Goal: Task Accomplishment & Management: Manage account settings

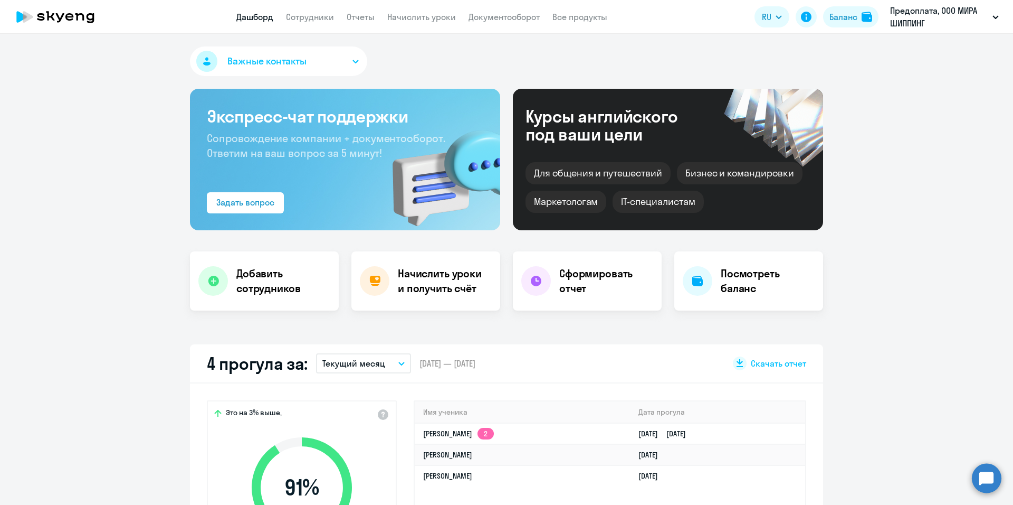
select select "30"
click at [307, 18] on link "Сотрудники" at bounding box center [310, 17] width 48 height 11
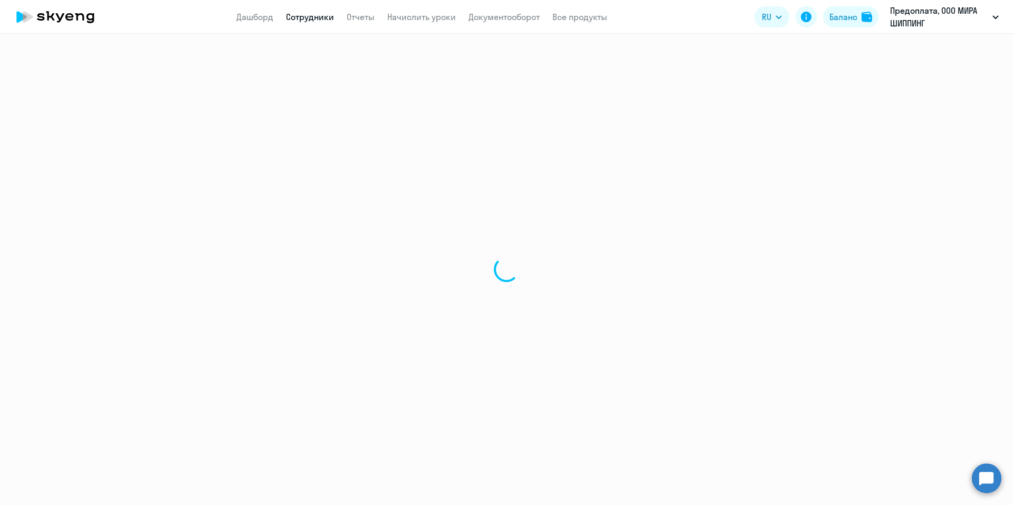
select select "30"
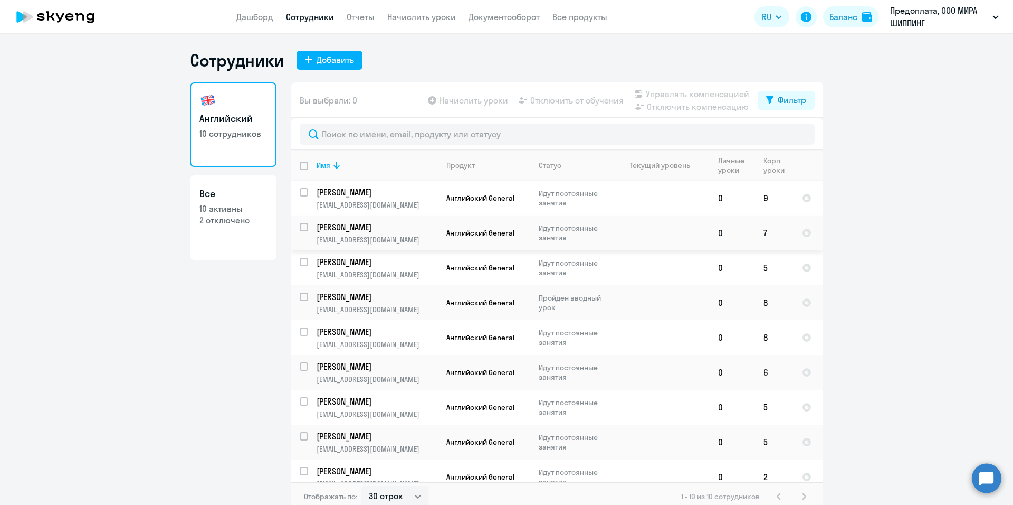
click at [673, 237] on td at bounding box center [661, 232] width 98 height 35
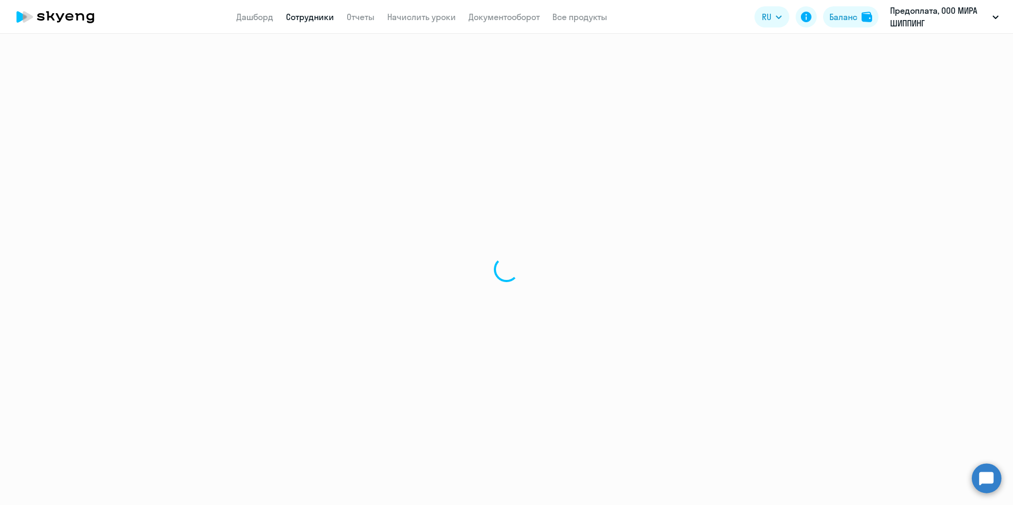
select select "english"
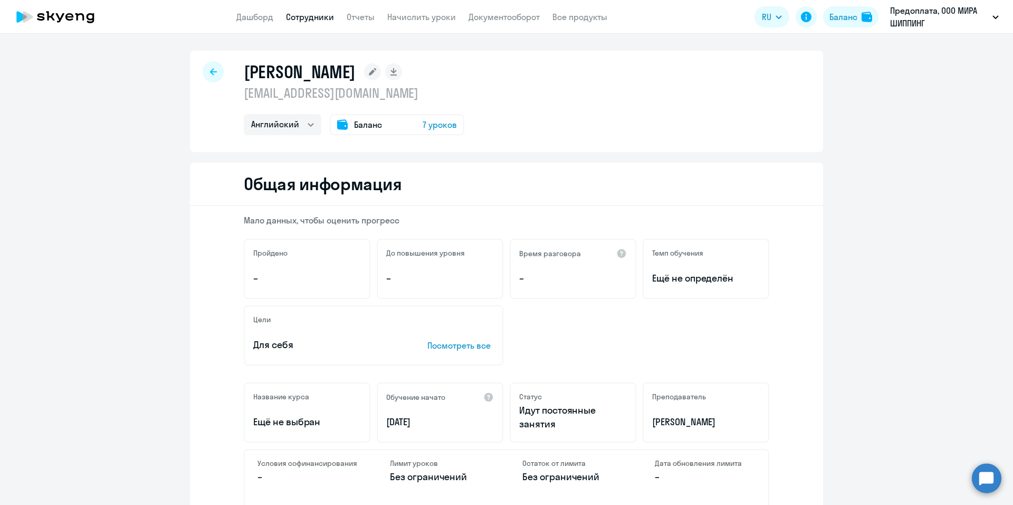
click at [431, 124] on span "7 уроков" at bounding box center [440, 124] width 34 height 13
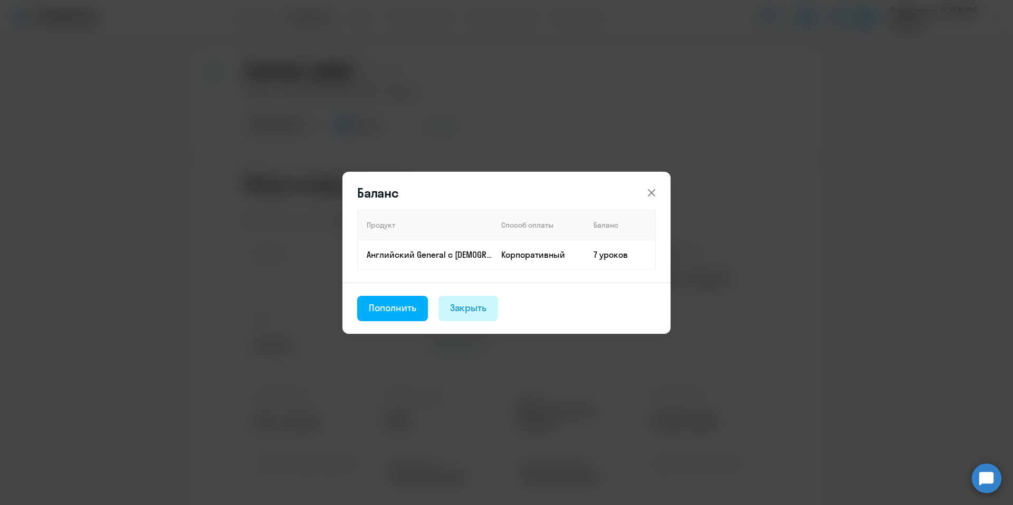
click at [465, 311] on div "Закрыть" at bounding box center [468, 308] width 37 height 14
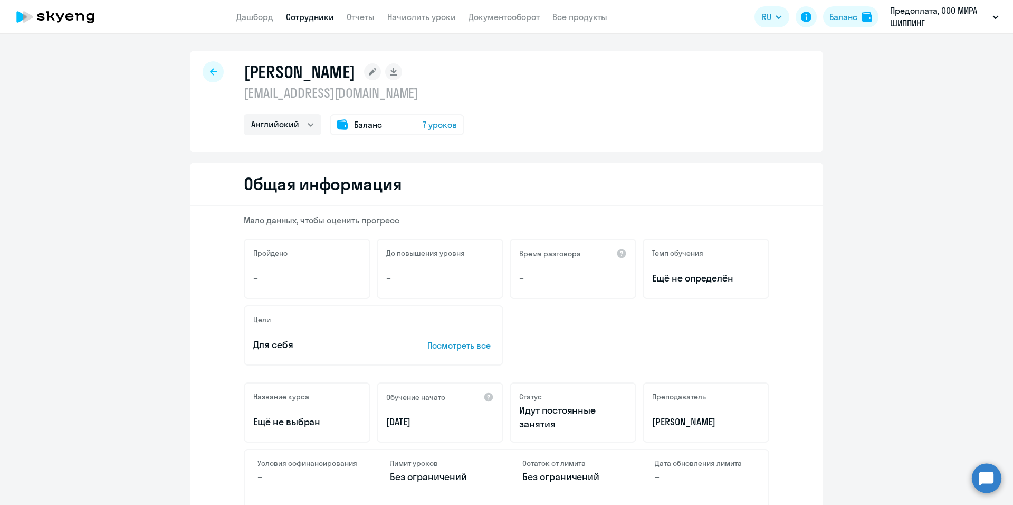
click at [210, 73] on icon at bounding box center [213, 71] width 7 height 7
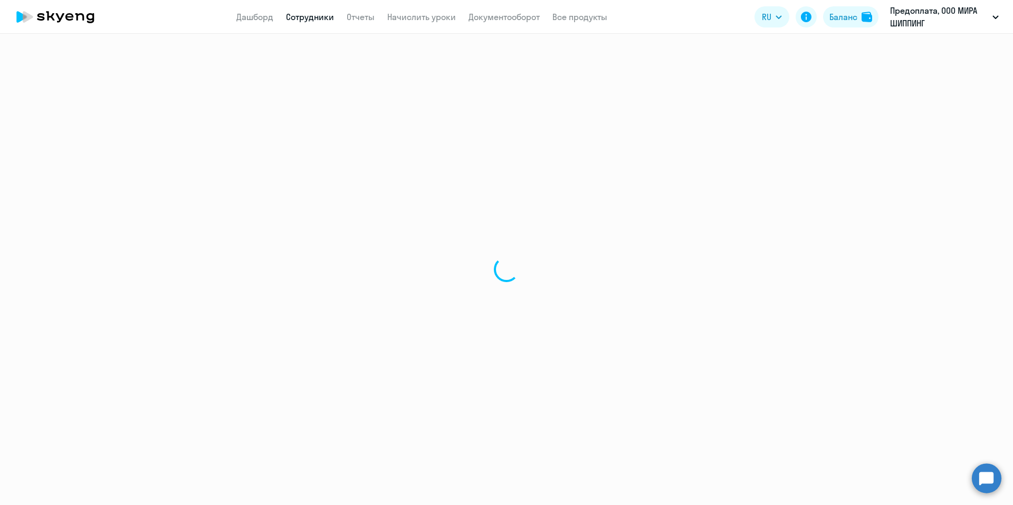
select select "30"
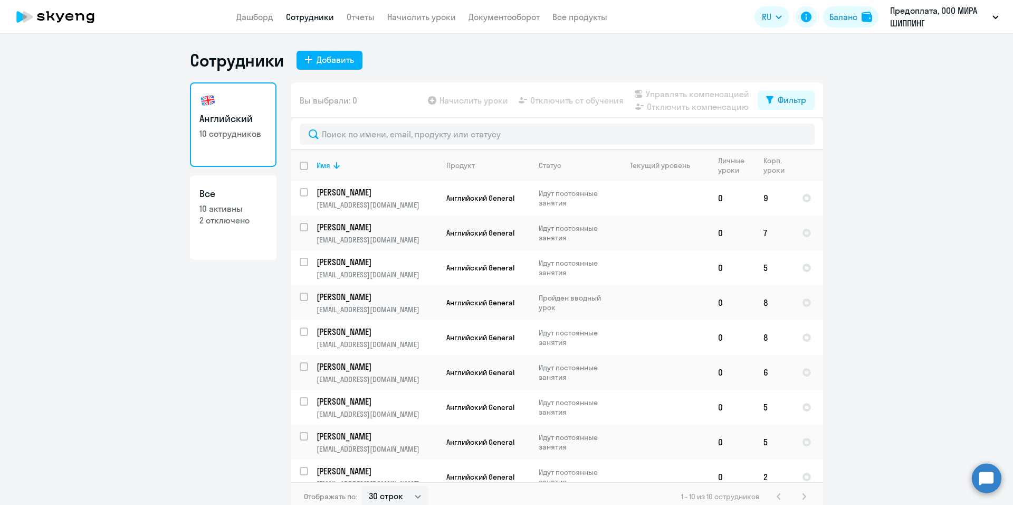
click at [225, 206] on p "10 активны" at bounding box center [233, 209] width 68 height 12
select select "30"
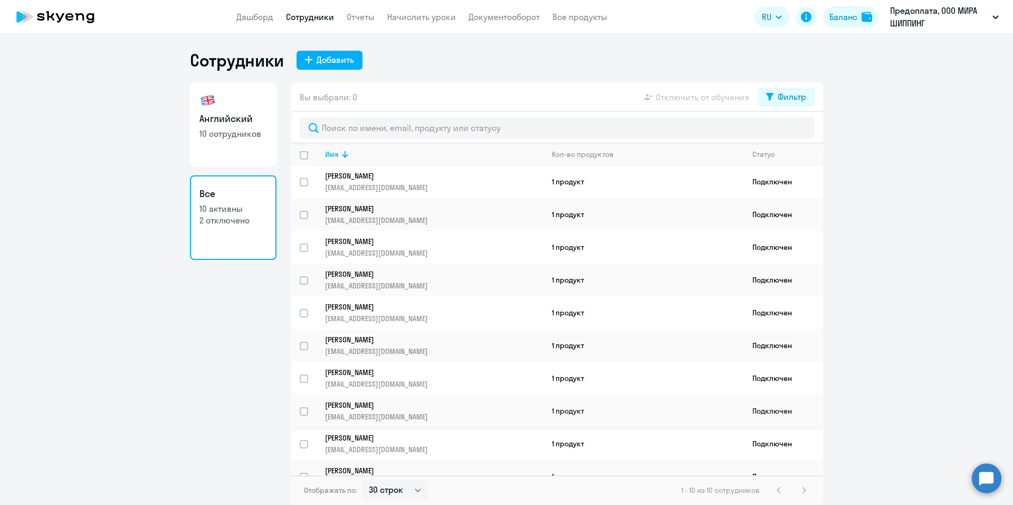
scroll to position [17, 0]
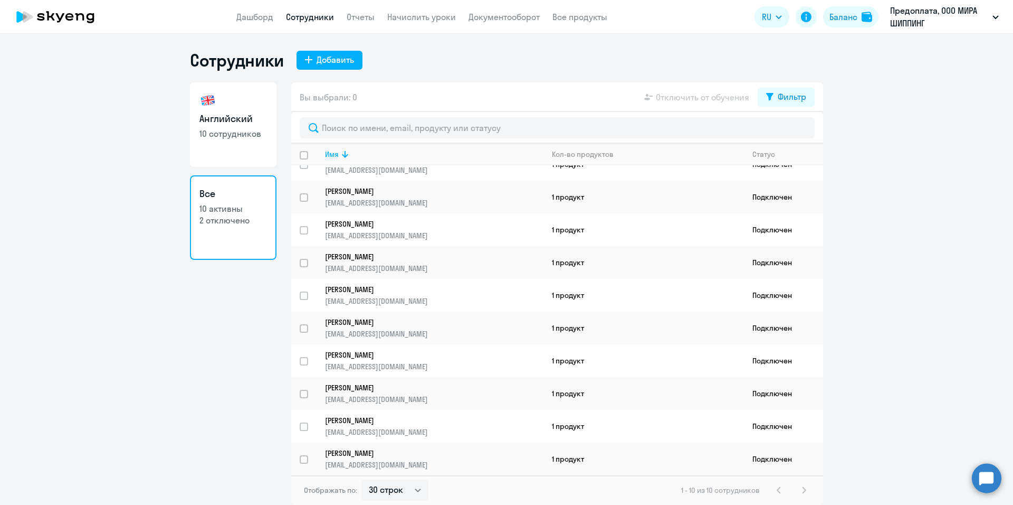
click at [726, 99] on app-table-action-button "Отключить от обучения" at bounding box center [695, 97] width 107 height 13
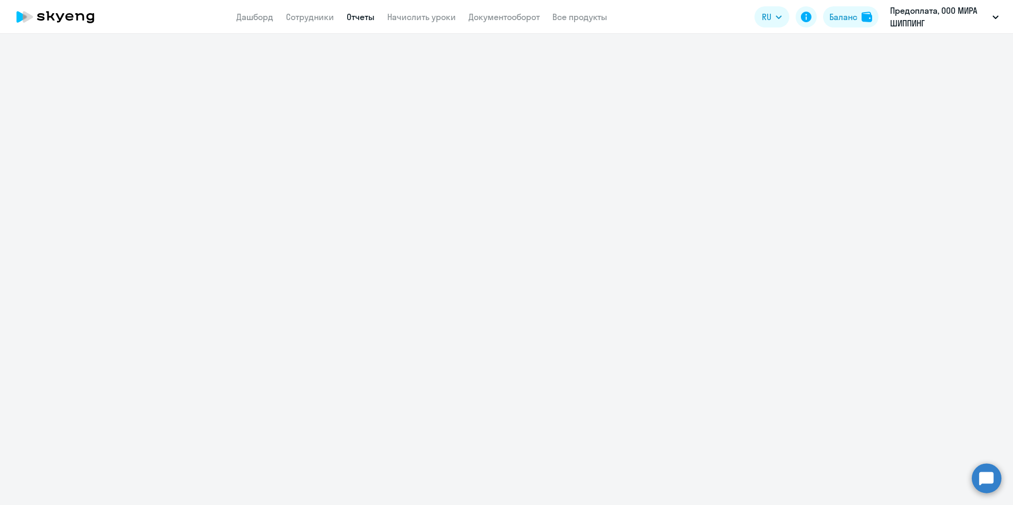
click at [357, 15] on link "Отчеты" at bounding box center [361, 17] width 28 height 11
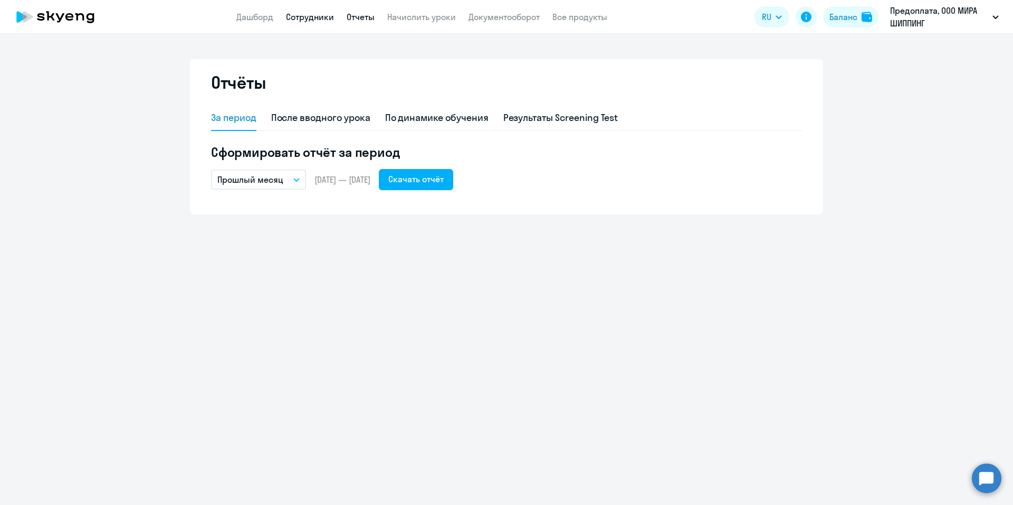
click at [308, 15] on link "Сотрудники" at bounding box center [310, 17] width 48 height 11
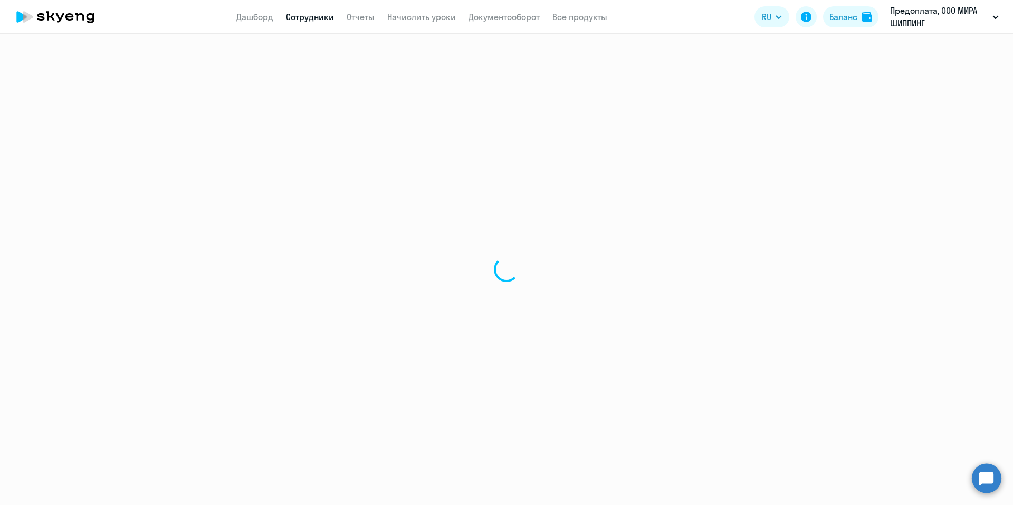
select select "30"
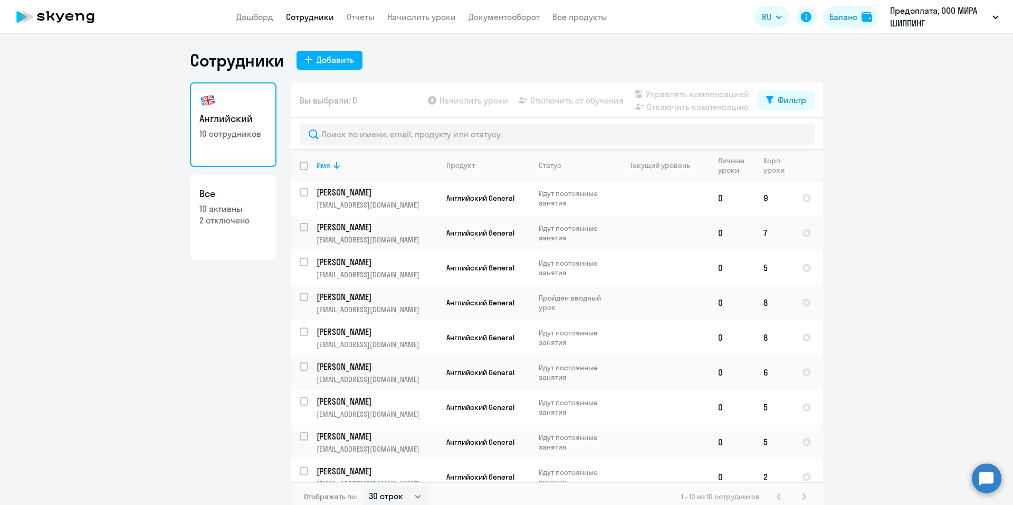
click at [677, 91] on app-table-action-button "Управлять компенсацией" at bounding box center [690, 94] width 117 height 13
click at [790, 100] on div "Фильтр" at bounding box center [792, 99] width 28 height 13
click at [790, 130] on span at bounding box center [794, 134] width 18 height 11
click at [785, 134] on input "checkbox" at bounding box center [784, 134] width 1 height 1
checkbox input "true"
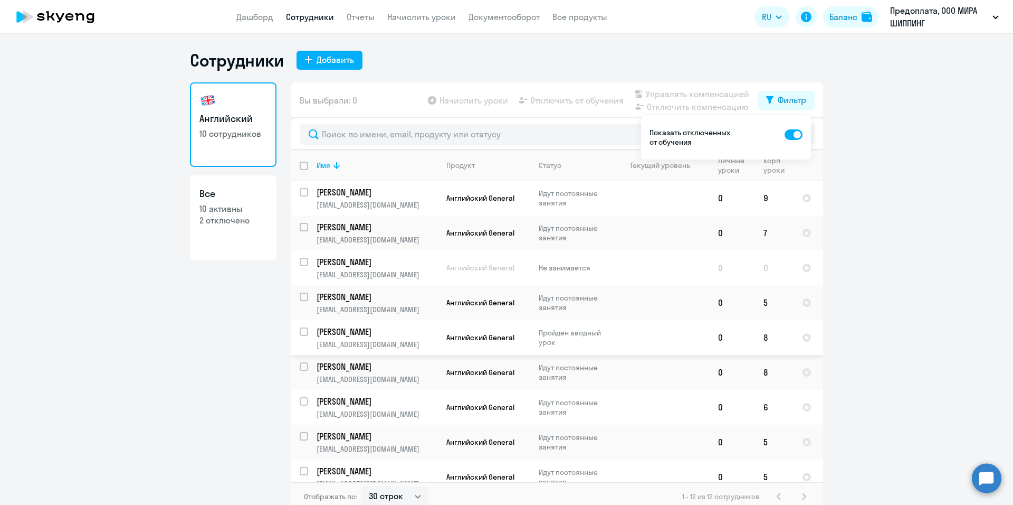
scroll to position [117, 0]
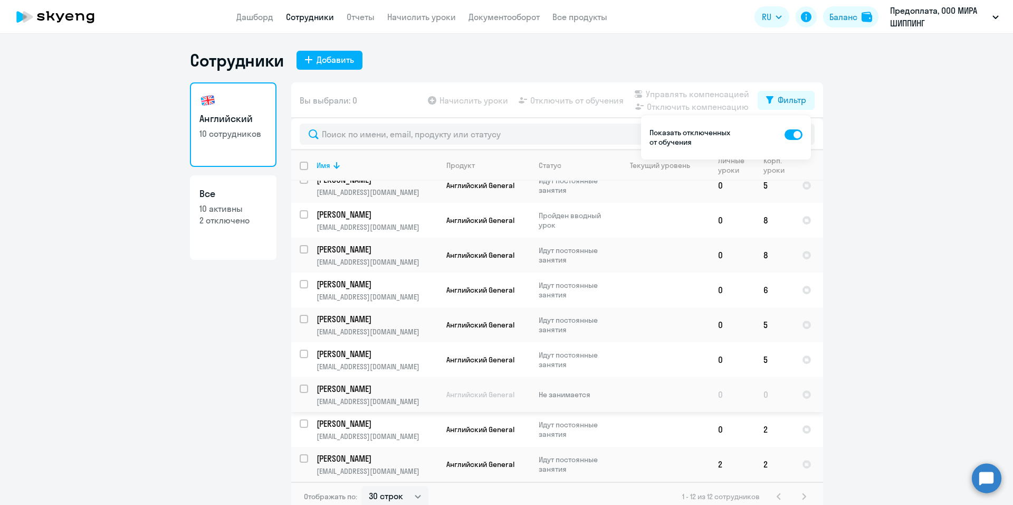
click at [570, 397] on p "Не занимается" at bounding box center [575, 393] width 72 height 9
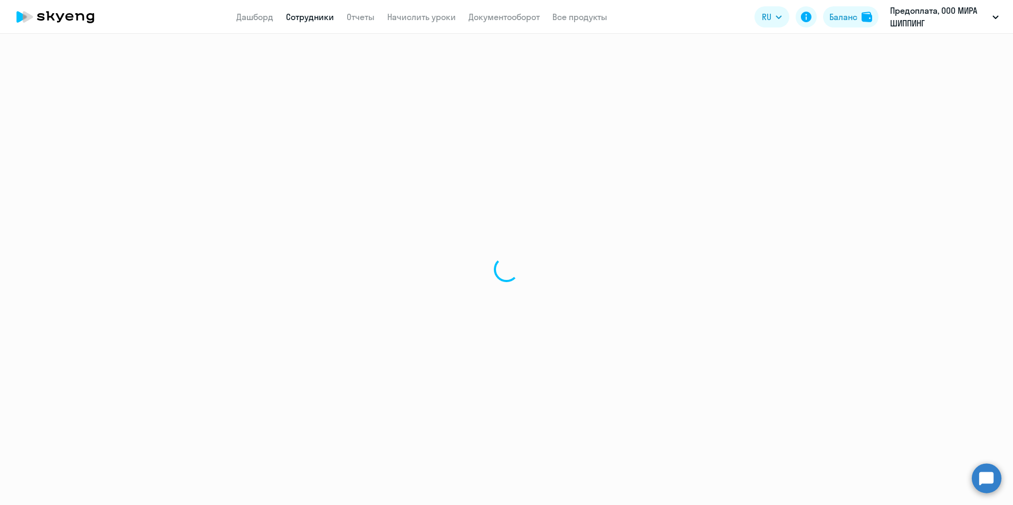
select select "english"
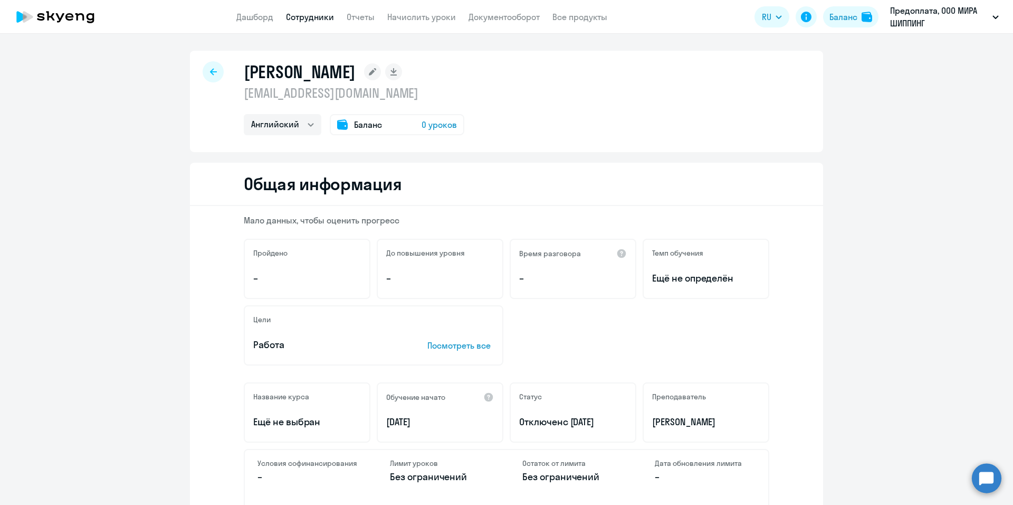
click at [369, 73] on icon at bounding box center [372, 71] width 7 height 7
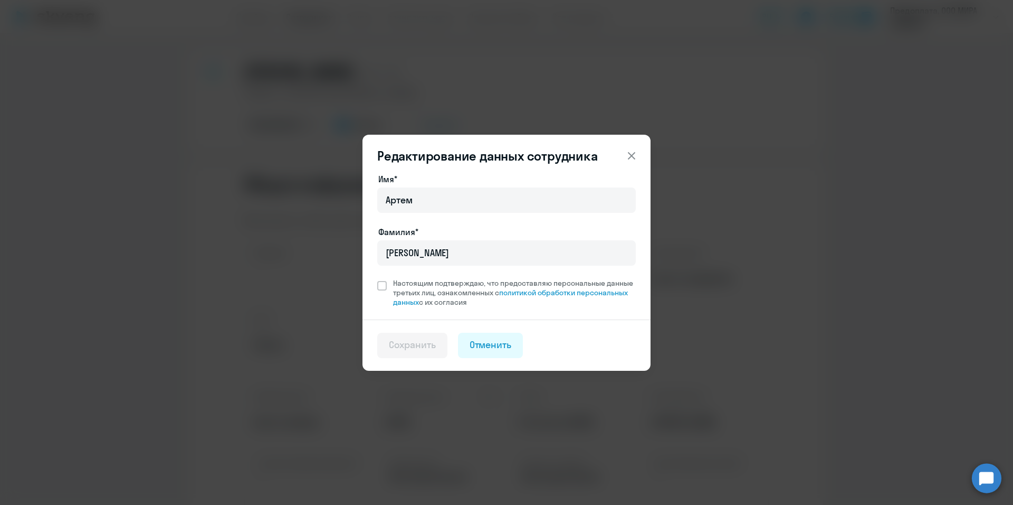
click at [631, 149] on icon at bounding box center [631, 155] width 13 height 13
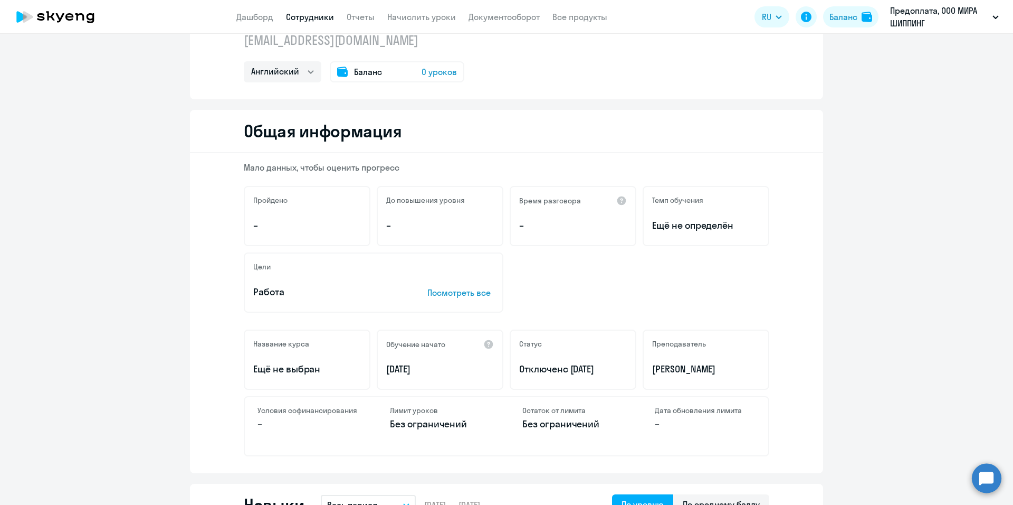
scroll to position [106, 0]
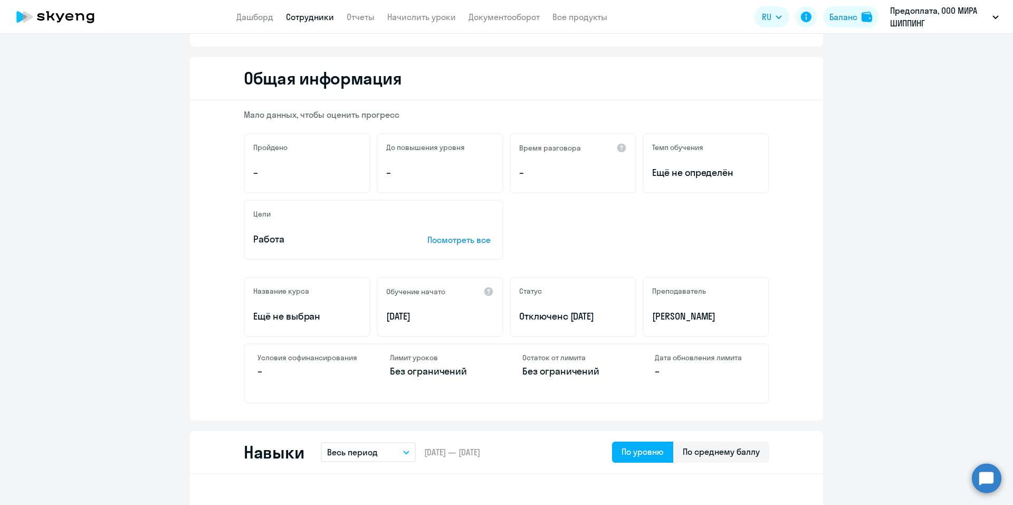
drag, startPoint x: 615, startPoint y: 314, endPoint x: 548, endPoint y: 315, distance: 67.0
click at [548, 315] on p "Отключен с [DATE]" at bounding box center [573, 316] width 108 height 14
click at [523, 263] on div "Мало данных, чтобы оценить прогресс Пройдено – До повышения уровня – Время разг…" at bounding box center [506, 260] width 633 height 320
click at [484, 294] on div at bounding box center [488, 291] width 11 height 11
click at [686, 226] on div "Цели Работа Посмотреть все" at bounding box center [507, 229] width 526 height 60
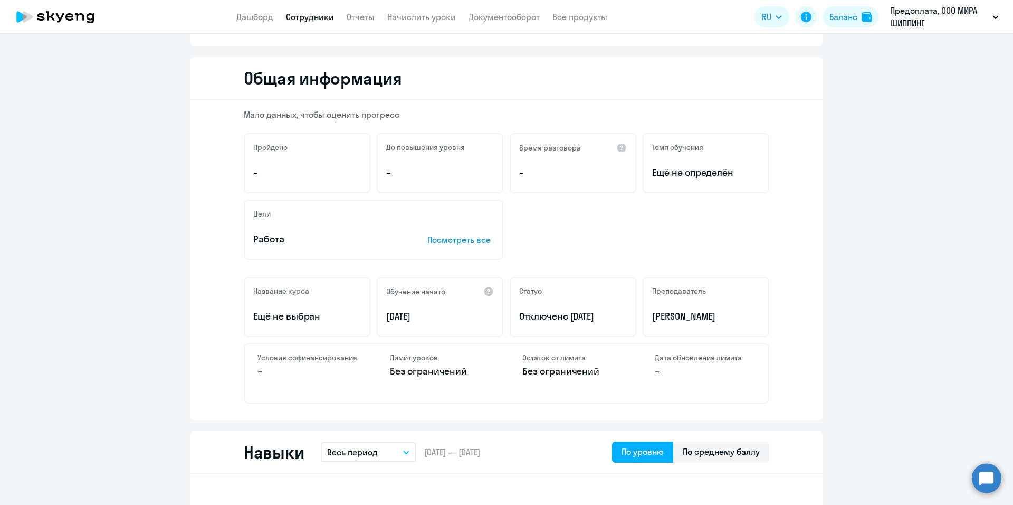
scroll to position [53, 0]
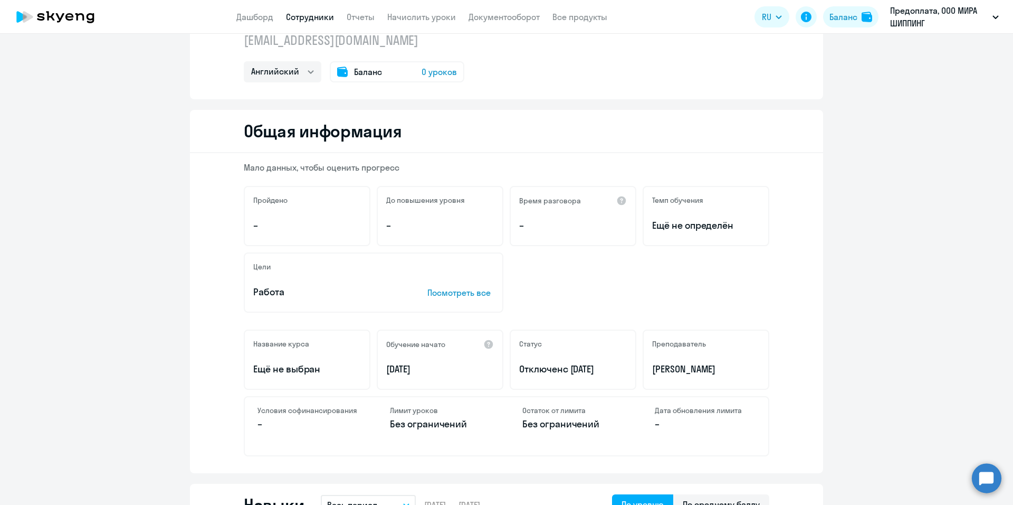
click at [461, 289] on p "Посмотреть все" at bounding box center [460, 292] width 66 height 13
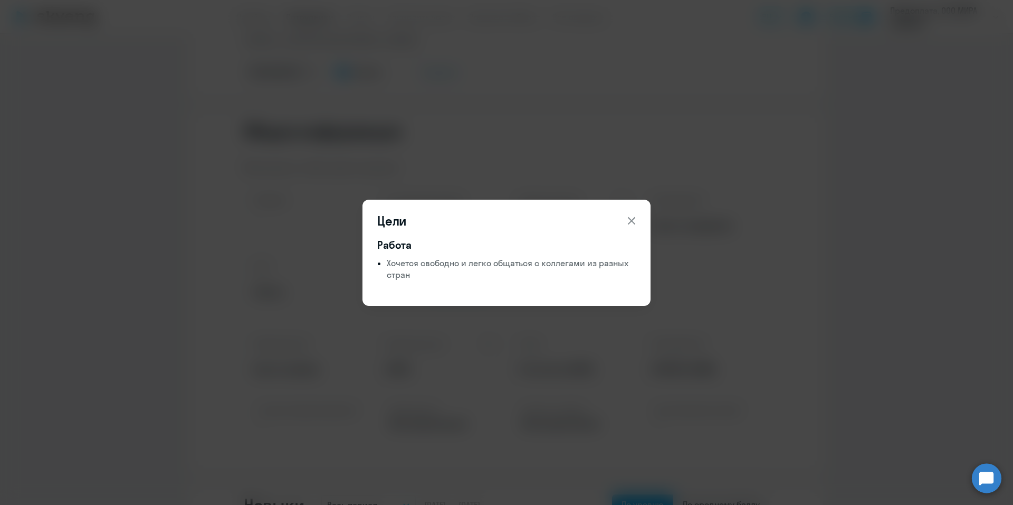
click at [635, 220] on icon at bounding box center [631, 220] width 13 height 13
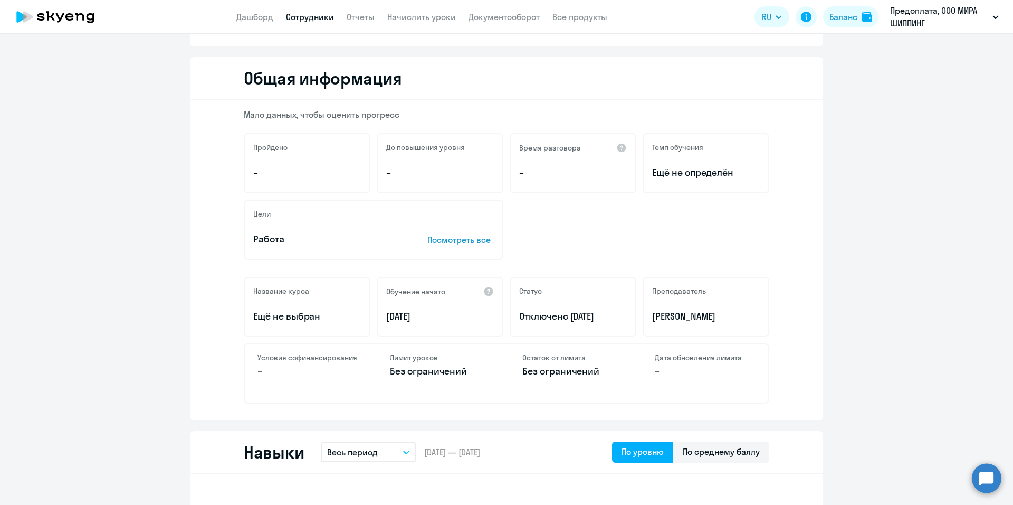
scroll to position [0, 0]
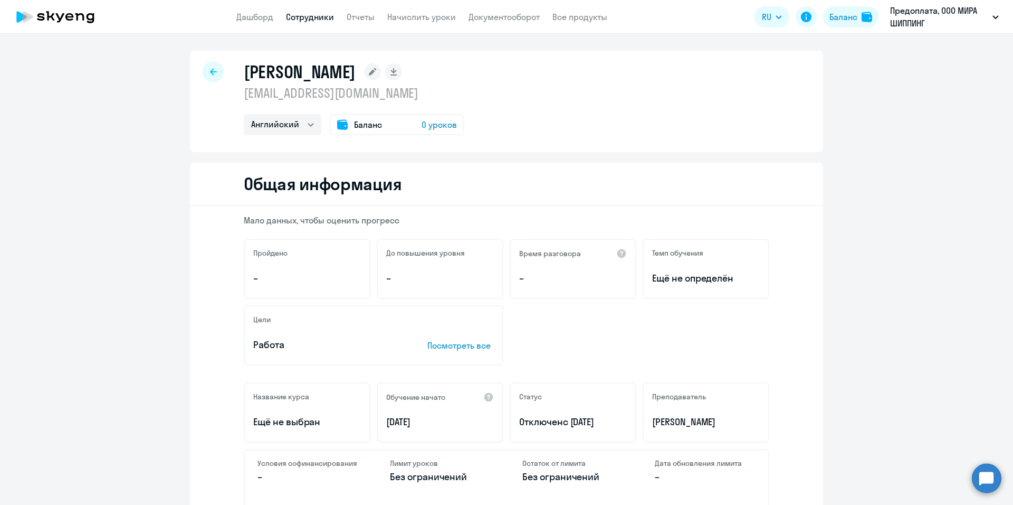
click at [210, 73] on icon at bounding box center [213, 71] width 7 height 7
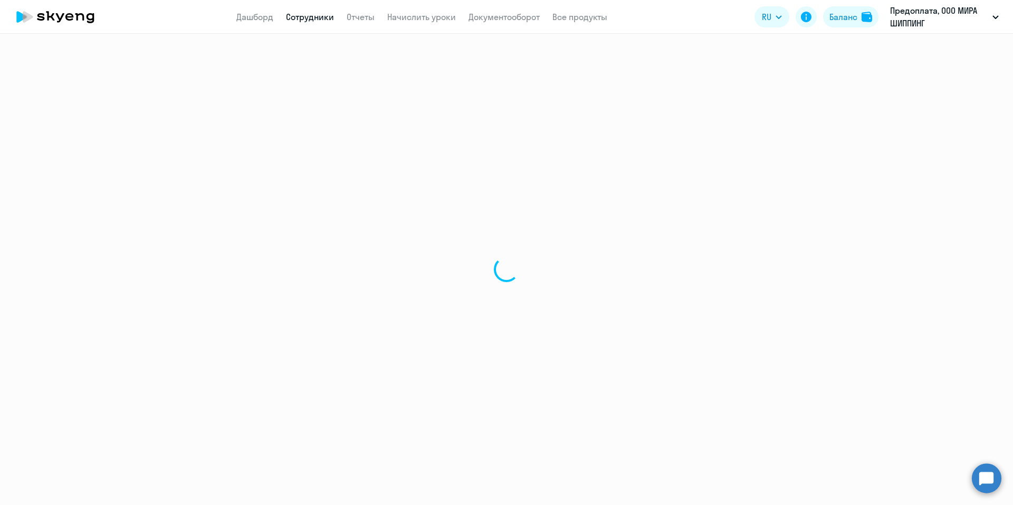
select select "30"
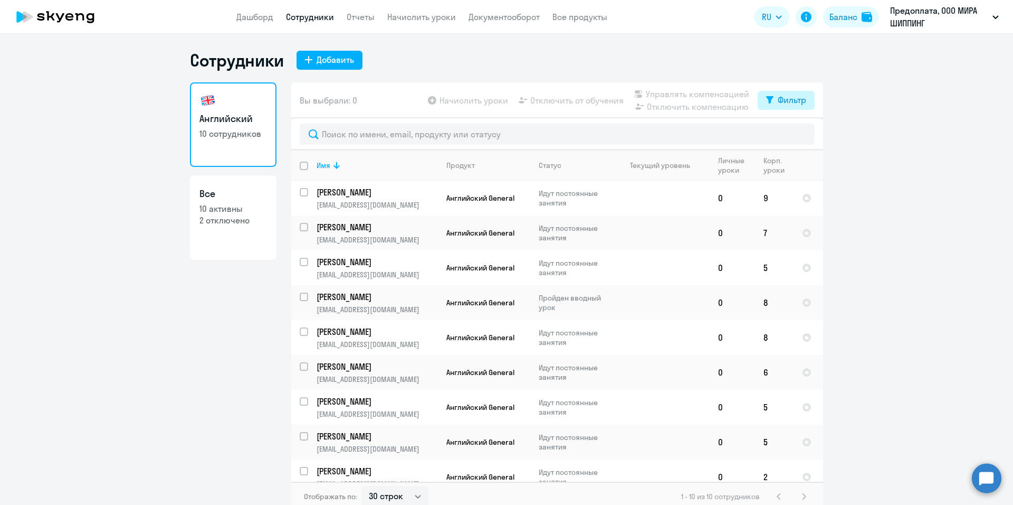
click at [792, 98] on div "Фильтр" at bounding box center [792, 99] width 28 height 13
click at [796, 132] on span at bounding box center [794, 134] width 18 height 11
click at [785, 134] on input "checkbox" at bounding box center [784, 134] width 1 height 1
checkbox input "true"
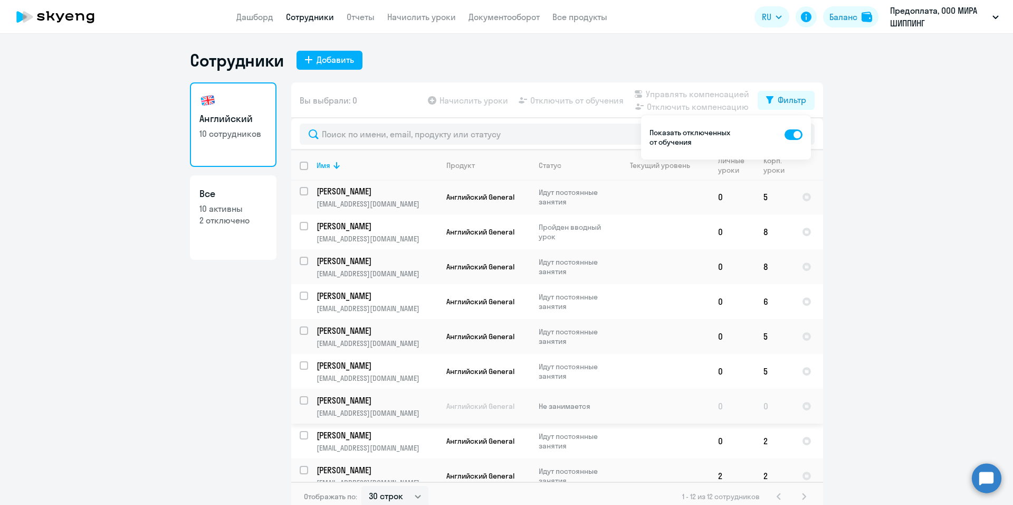
click at [300, 403] on input "select row 42358066" at bounding box center [310, 406] width 21 height 21
checkbox input "true"
click at [471, 103] on span "Начислить уроки" at bounding box center [474, 100] width 69 height 13
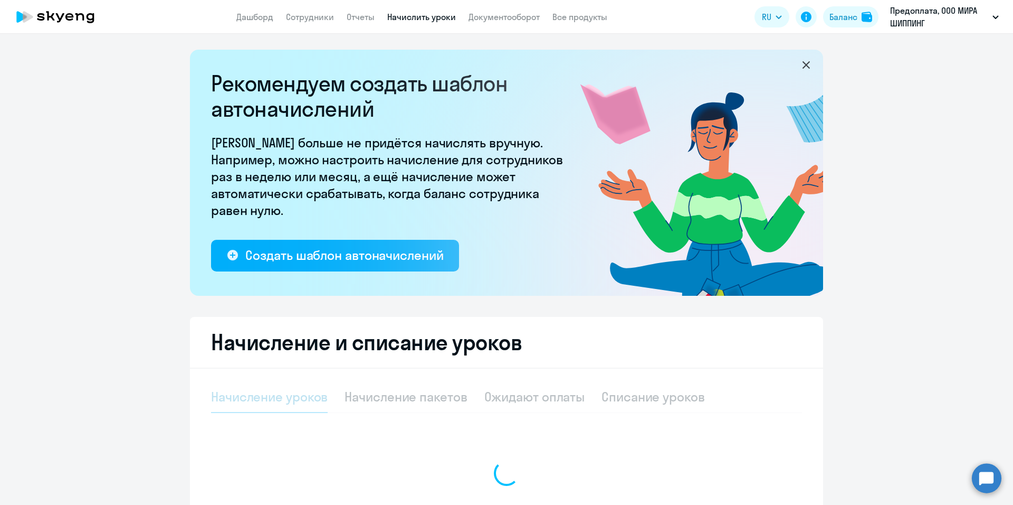
select select "10"
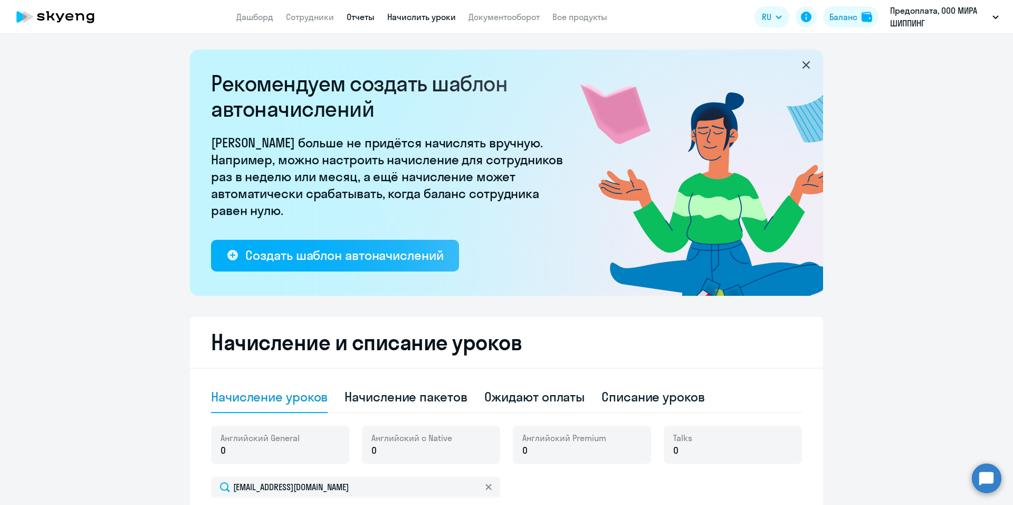
click at [351, 17] on link "Отчеты" at bounding box center [361, 17] width 28 height 11
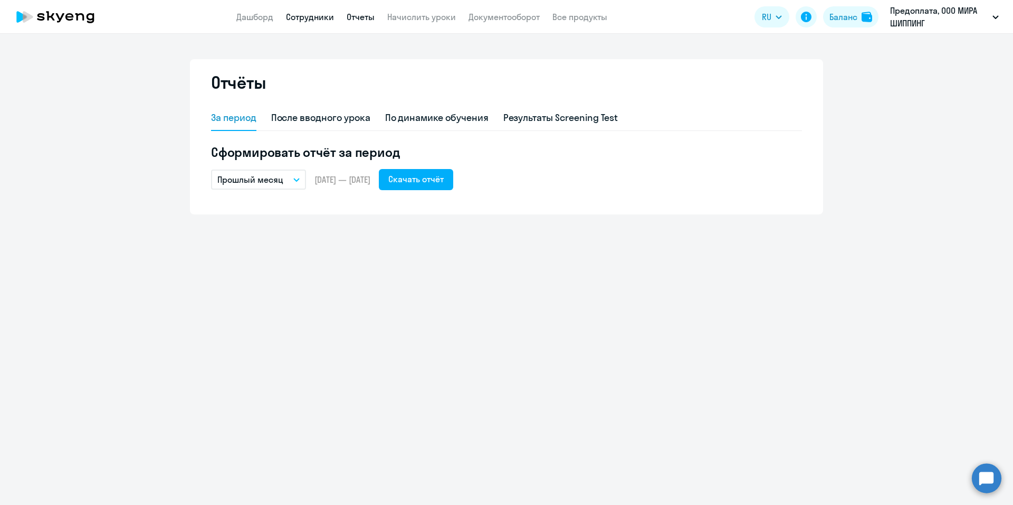
click at [291, 15] on link "Сотрудники" at bounding box center [310, 17] width 48 height 11
select select "30"
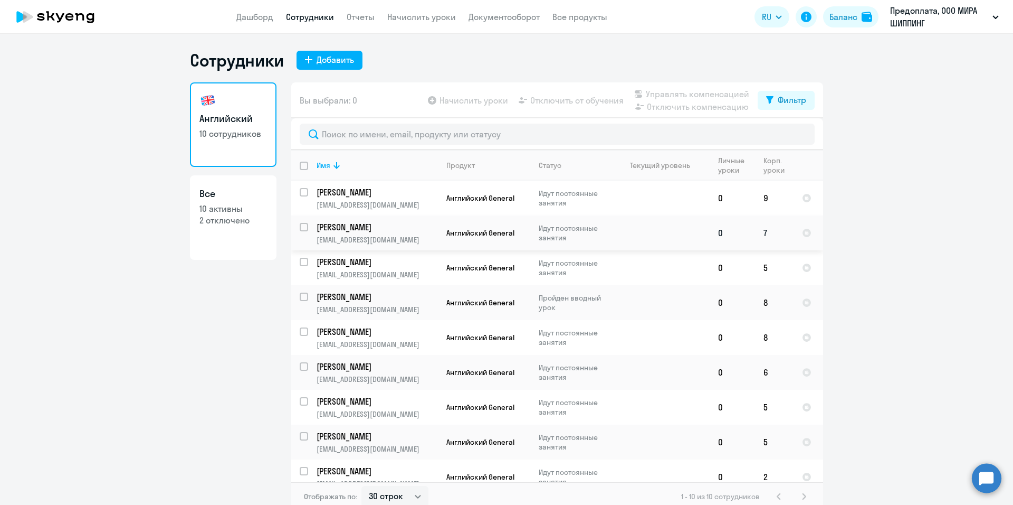
click at [302, 227] on input "select row 42358095" at bounding box center [310, 233] width 21 height 21
checkbox input "true"
click at [593, 97] on span "Отключить от обучения" at bounding box center [576, 100] width 93 height 13
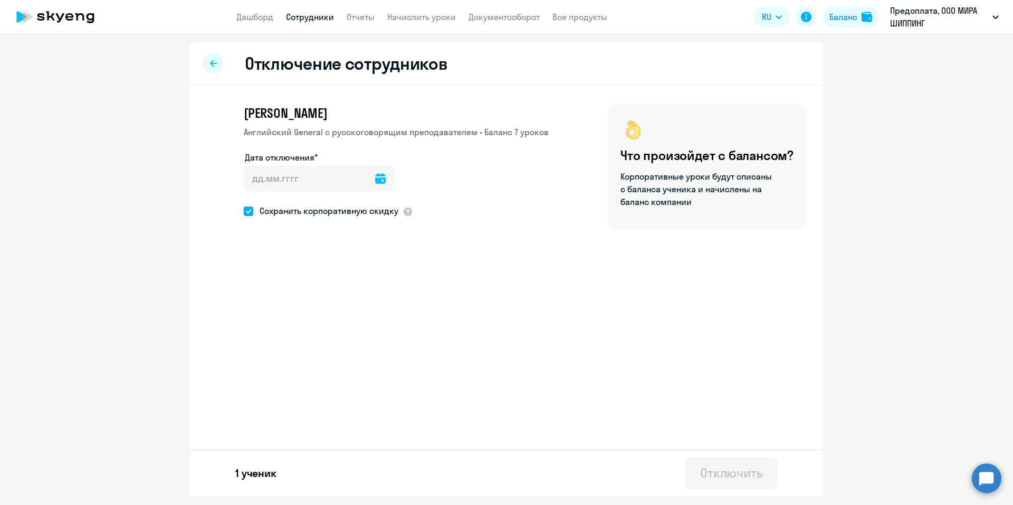
click at [375, 178] on icon at bounding box center [380, 178] width 11 height 11
click at [207, 64] on div at bounding box center [506, 252] width 1013 height 505
click at [212, 63] on icon at bounding box center [213, 63] width 7 height 7
select select "30"
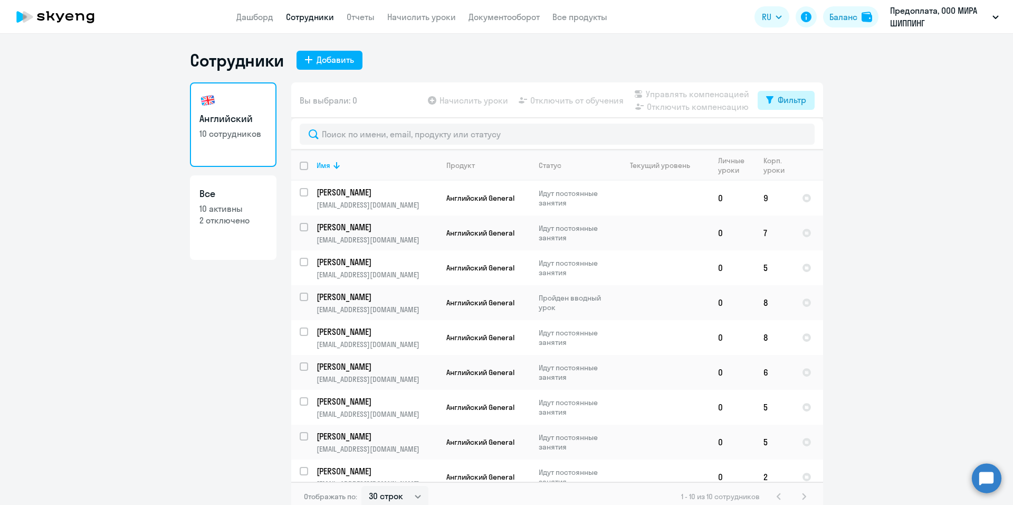
click at [786, 103] on div "Фильтр" at bounding box center [792, 99] width 28 height 13
click at [792, 132] on span at bounding box center [794, 134] width 18 height 11
click at [785, 134] on input "checkbox" at bounding box center [784, 134] width 1 height 1
checkbox input "true"
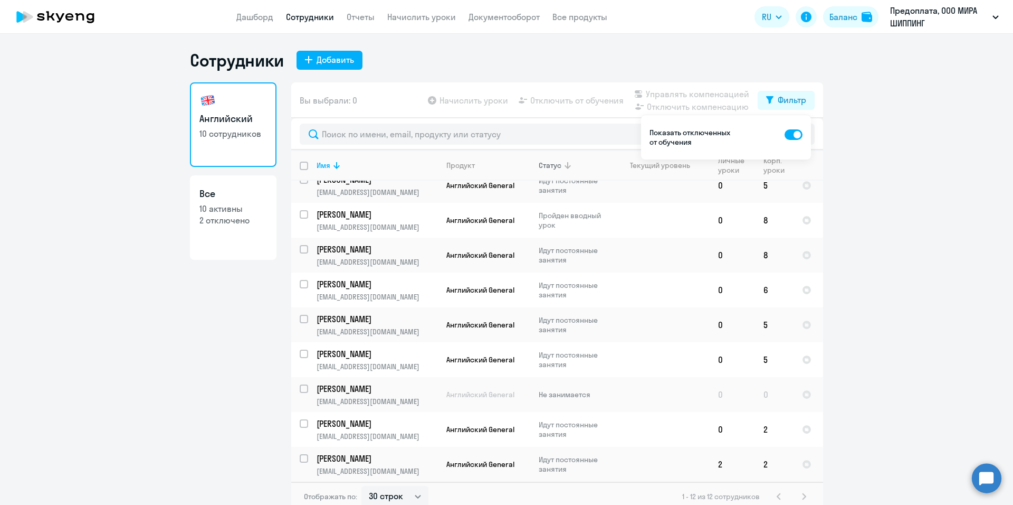
click at [568, 164] on icon at bounding box center [568, 165] width 13 height 13
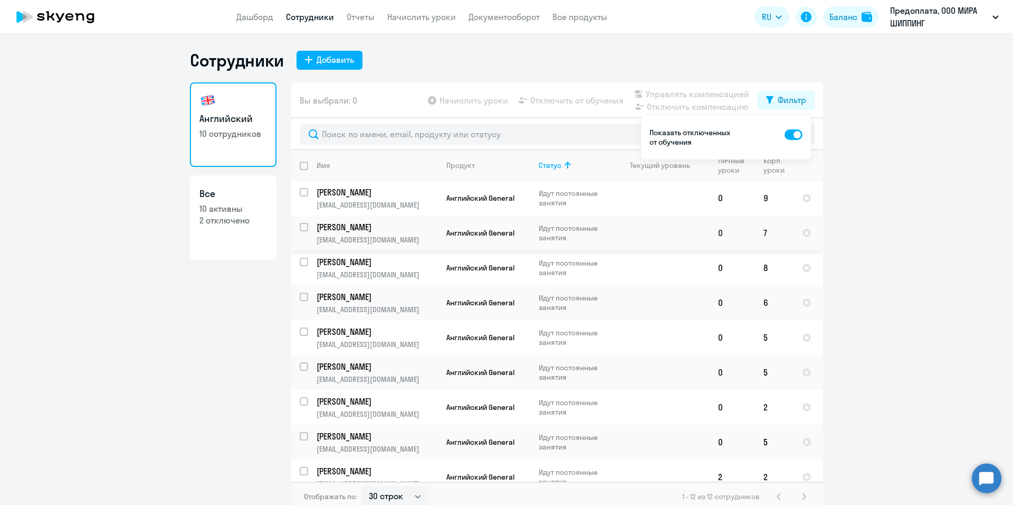
click at [584, 228] on p "Идут постоянные занятия" at bounding box center [575, 232] width 72 height 19
select select "english"
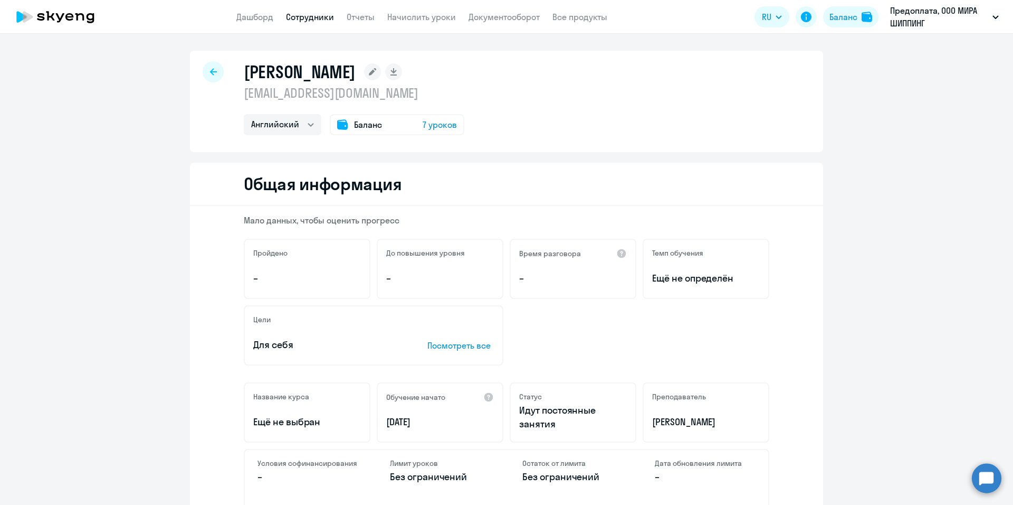
click at [437, 127] on span "7 уроков" at bounding box center [440, 124] width 34 height 13
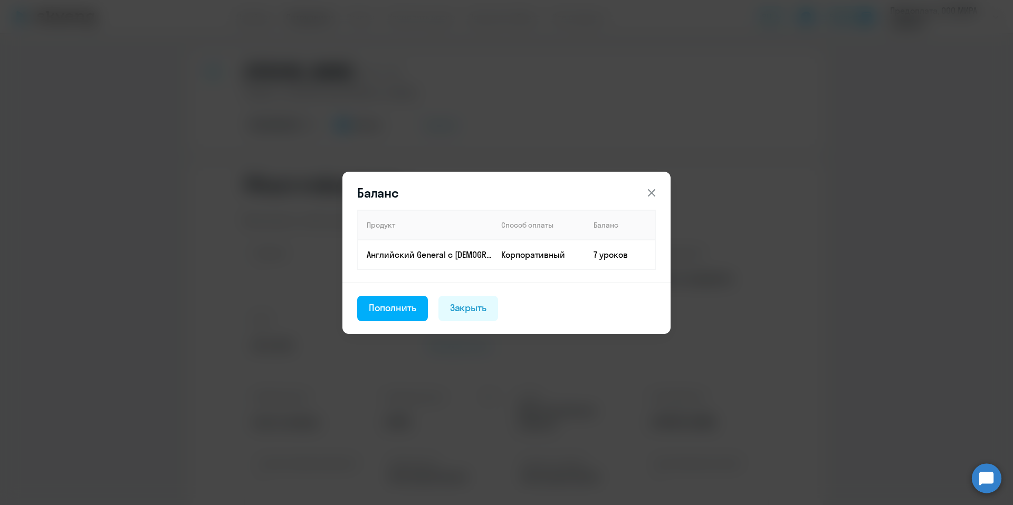
click at [653, 194] on icon at bounding box center [651, 191] width 7 height 7
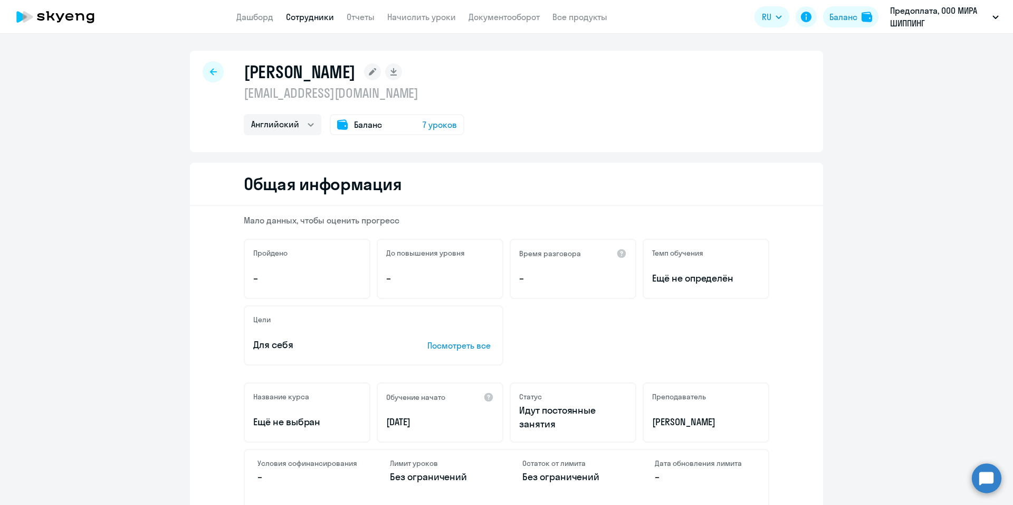
click at [211, 74] on icon at bounding box center [213, 71] width 7 height 7
select select "30"
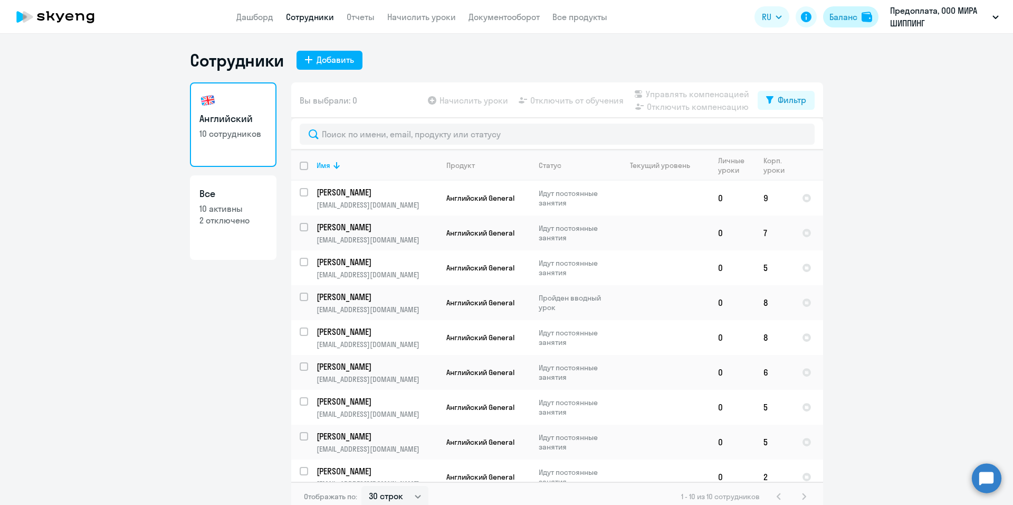
click at [839, 19] on div "Баланс" at bounding box center [844, 17] width 28 height 13
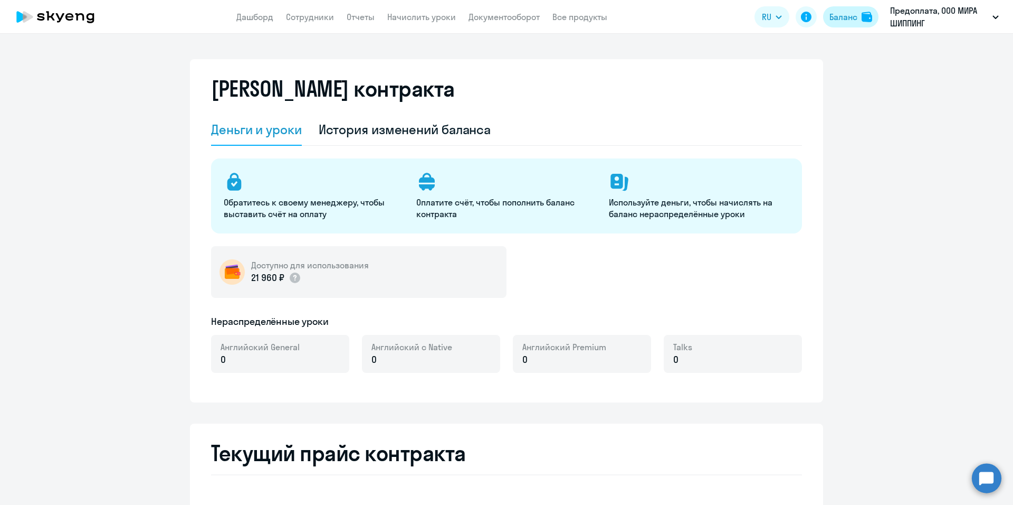
select select "english_adult_not_native_speaker"
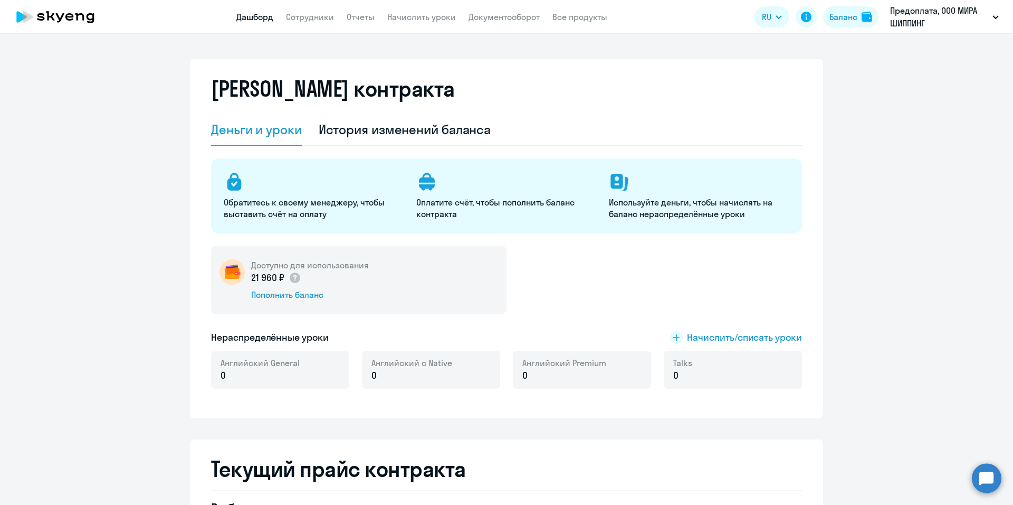
click at [270, 19] on link "Дашборд" at bounding box center [254, 17] width 37 height 11
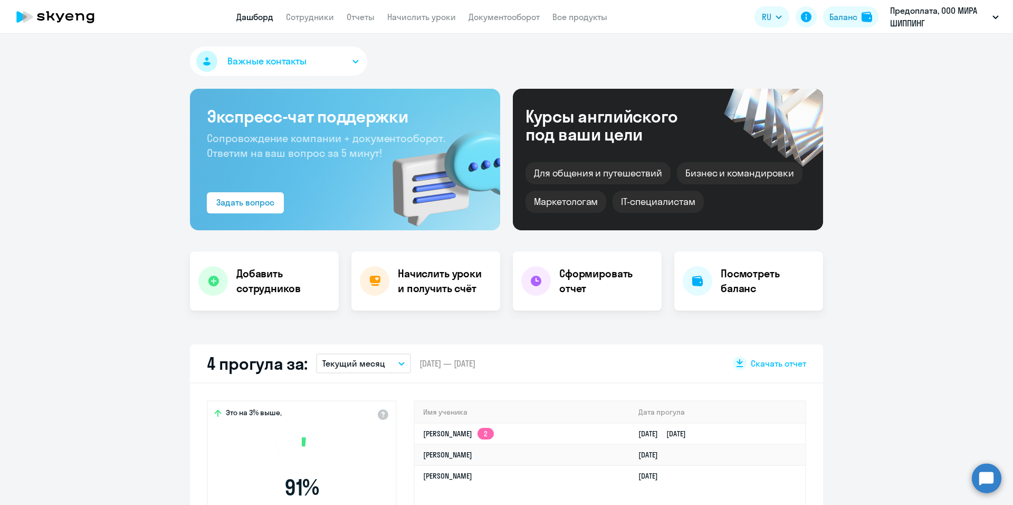
select select "30"
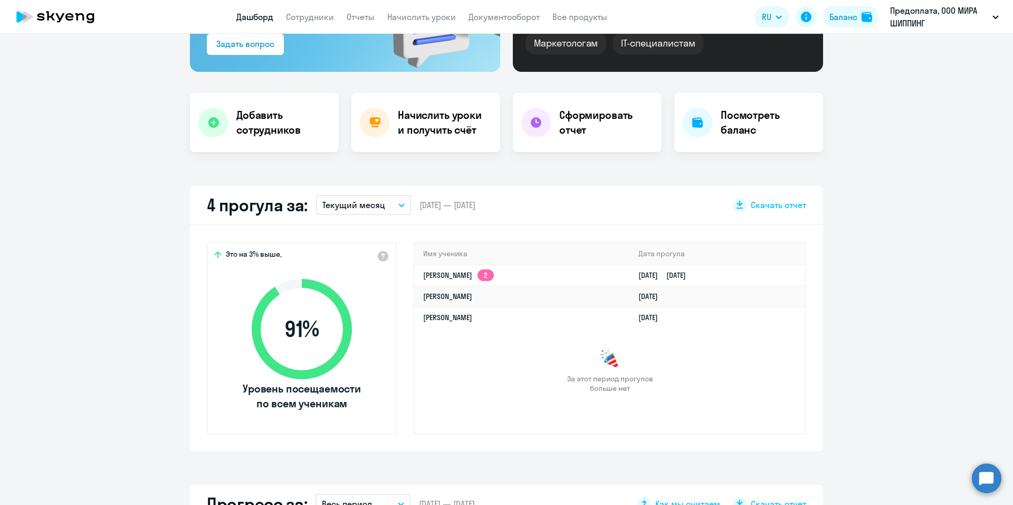
click at [365, 207] on p "Текущий месяц" at bounding box center [353, 204] width 63 height 13
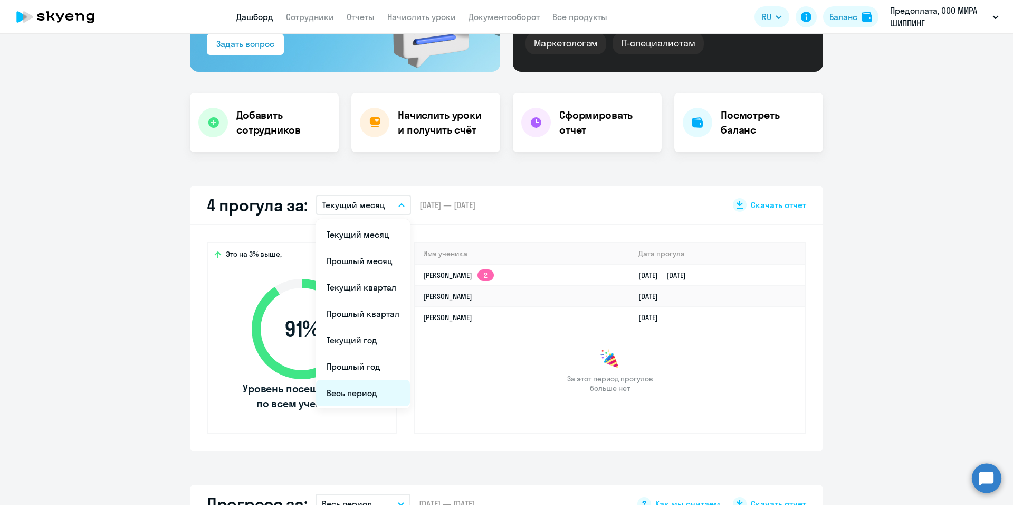
click at [365, 392] on li "Весь период" at bounding box center [363, 392] width 94 height 26
